Goal: Navigation & Orientation: Find specific page/section

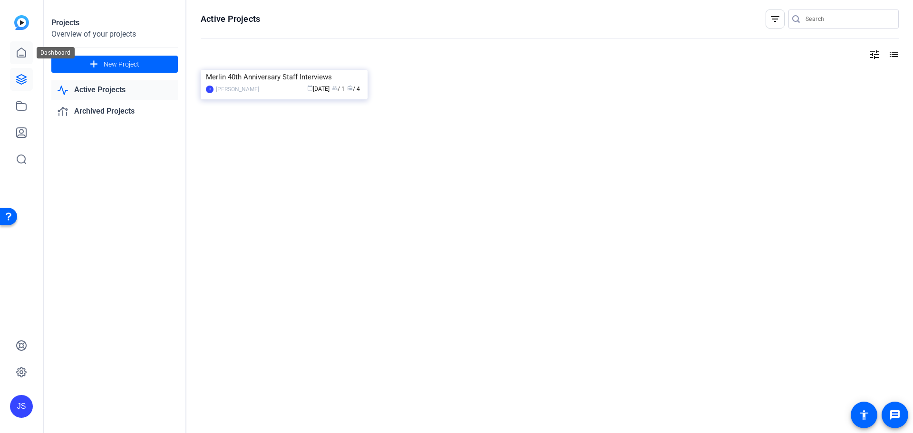
click at [23, 58] on link at bounding box center [21, 52] width 23 height 23
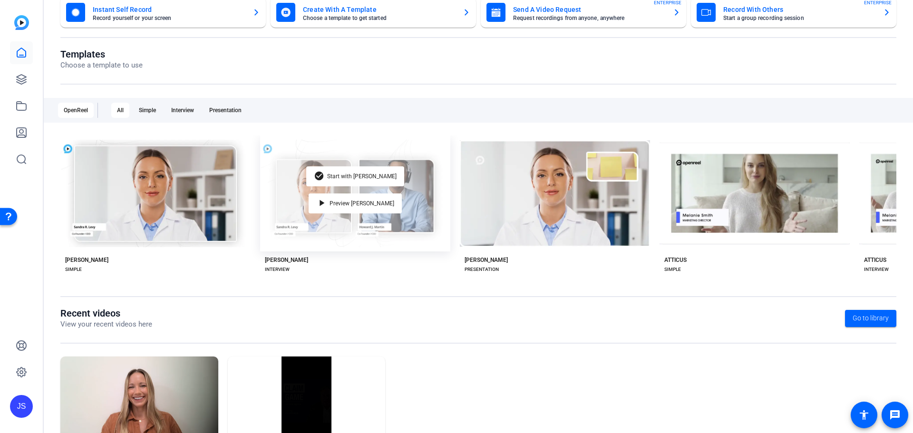
scroll to position [129, 0]
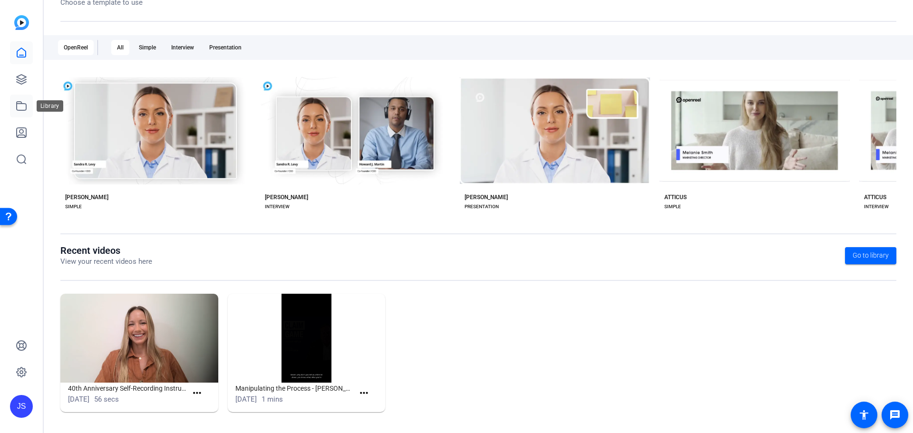
click at [21, 104] on icon at bounding box center [22, 106] width 10 height 9
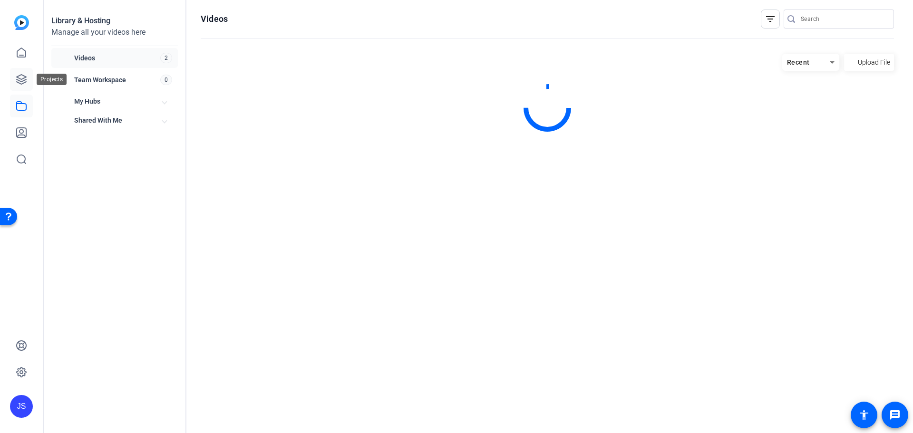
click at [17, 75] on icon at bounding box center [21, 79] width 11 height 11
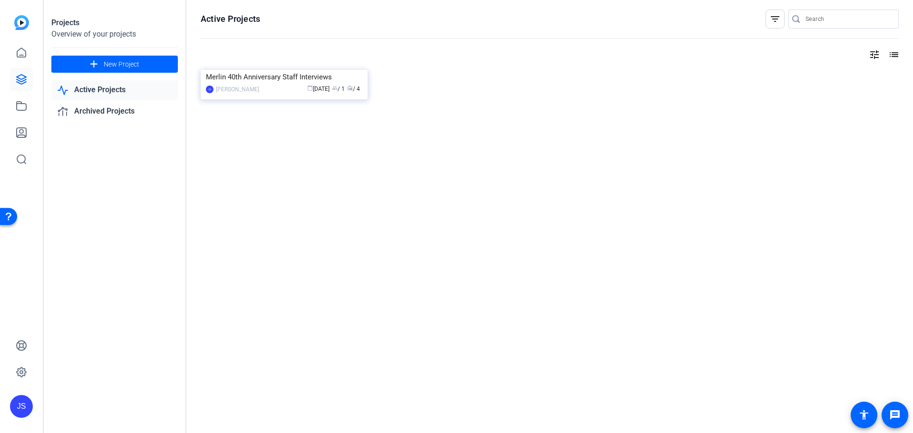
click at [133, 85] on link "Active Projects" at bounding box center [114, 89] width 126 height 19
click at [105, 94] on link "Active Projects" at bounding box center [114, 89] width 126 height 19
click at [106, 104] on link "Archived Projects" at bounding box center [114, 111] width 126 height 19
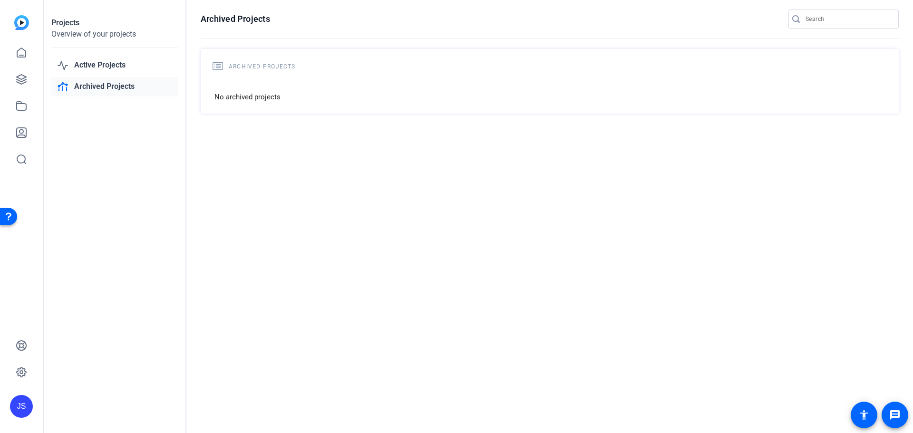
click at [91, 82] on link "Archived Projects" at bounding box center [114, 86] width 126 height 19
click at [95, 66] on link "Active Projects" at bounding box center [114, 65] width 126 height 19
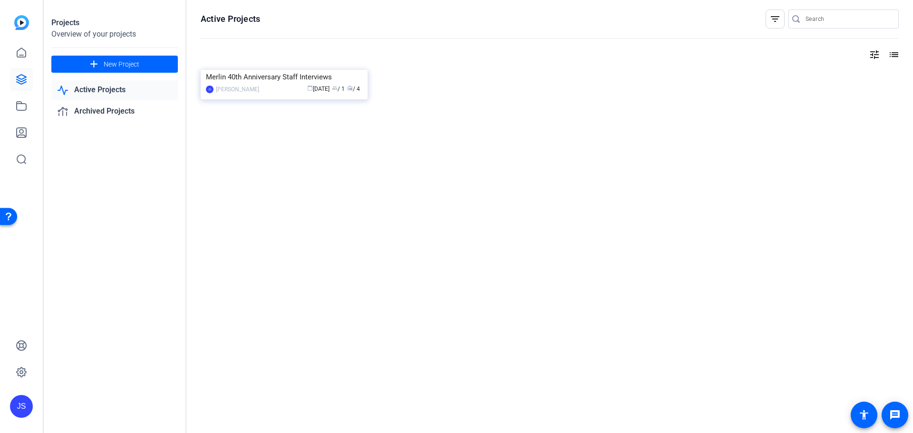
click at [104, 87] on link "Active Projects" at bounding box center [114, 89] width 126 height 19
click at [307, 70] on img at bounding box center [284, 70] width 167 height 0
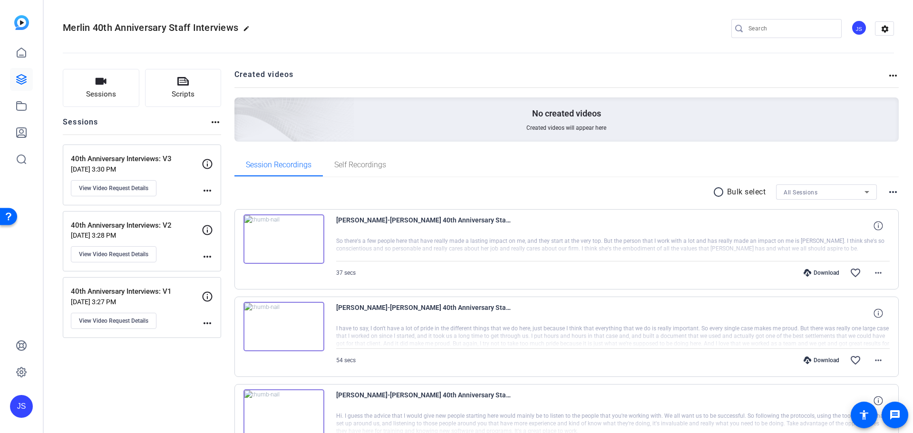
click at [202, 189] on mat-icon "more_horiz" at bounding box center [207, 190] width 11 height 11
click at [136, 379] on div at bounding box center [456, 216] width 913 height 433
